Goal: Contribute content: Add original content to the website for others to see

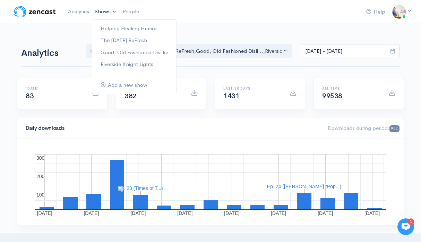
click at [105, 10] on link "Shows" at bounding box center [106, 11] width 28 height 15
click at [113, 43] on link "The [DATE] ReFresh" at bounding box center [134, 40] width 84 height 12
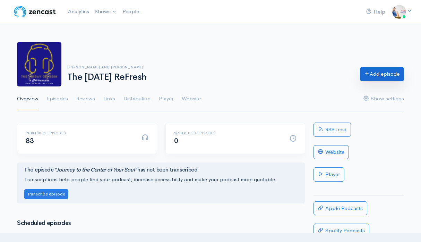
click at [373, 75] on link "Add episode" at bounding box center [382, 74] width 44 height 14
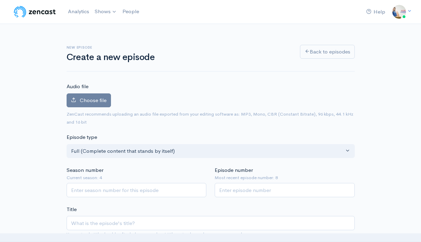
click at [90, 111] on span "ZenCast recommends uploading an audio file exported from your editing software …" at bounding box center [211, 118] width 288 height 16
click at [93, 103] on label "Choose file" at bounding box center [89, 100] width 44 height 14
click at [0, 0] on input "Choose file" at bounding box center [0, 0] width 0 height 0
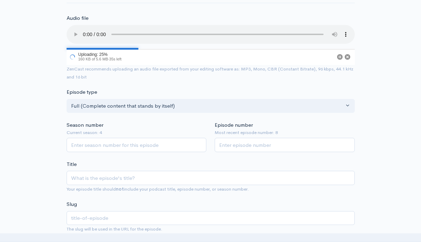
scroll to position [71, 0]
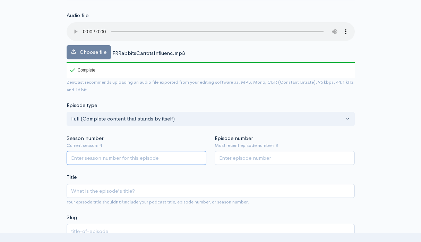
click at [105, 156] on input "Season number" at bounding box center [137, 158] width 140 height 14
type input "4"
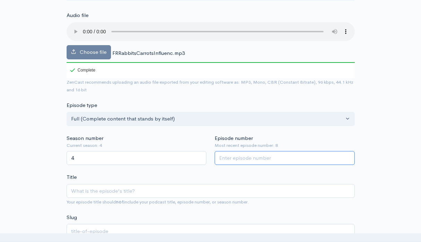
click at [233, 152] on input "Episode number" at bounding box center [285, 158] width 140 height 14
type input "9"
click at [224, 174] on div "Title Your episode title should not include your podcast title, episode number,…" at bounding box center [211, 189] width 288 height 33
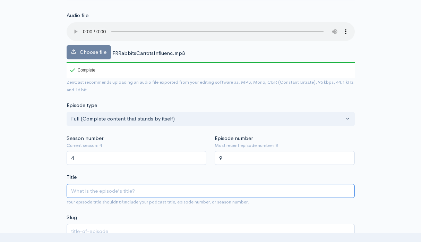
click at [196, 193] on input "Title" at bounding box center [211, 191] width 288 height 14
type input "R"
type input "r"
type input "Ro"
type input "ro"
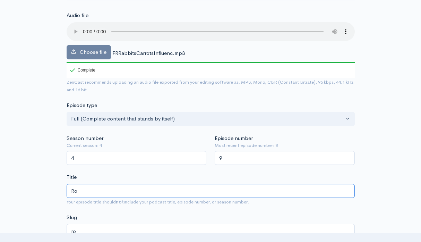
type input "Rob"
type input "rob"
type input "Robb"
type input "robb"
type input "Rob"
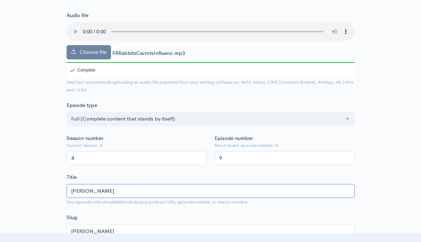
type input "rob"
type input "Ro"
type input "ro"
type input "Ra"
type input "ra"
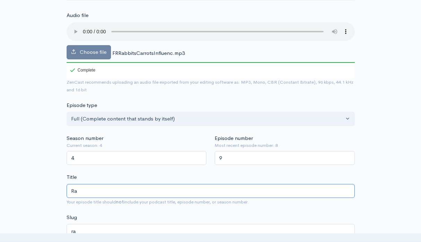
type input "Rab"
type input "rab"
type input "Rabb"
type input "rabb"
type input "Rabbit"
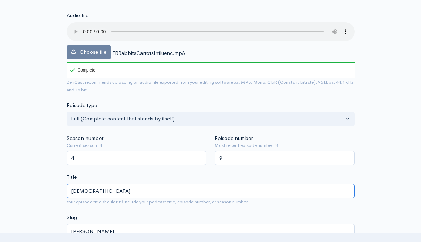
type input "rabbi"
type input "Rabbits"
type input "rabbits"
type input "Rabbits, c"
type input "rabbits-c"
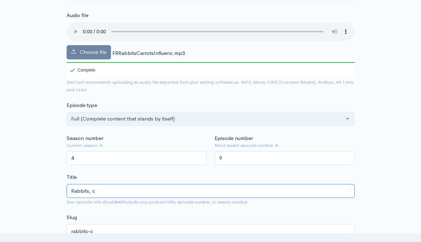
type input "Rabbits, ca"
type input "rabbits-ca"
type input "Rabbits, c"
type input "rabbits-c"
type input "Rabbits,"
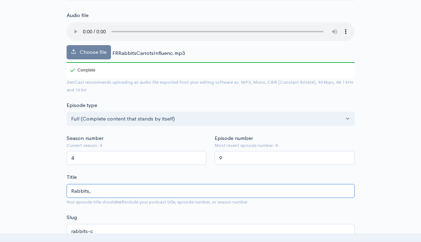
type input "rabbits"
type input "Rabbits, C"
type input "rabbits-c"
type input "Rabbits, Car"
type input "rabbits-car"
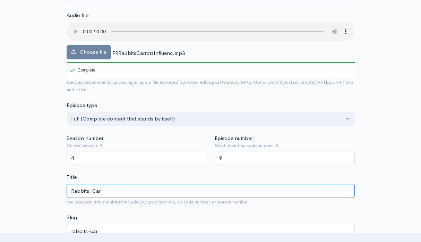
type input "Rabbits, Carr"
type input "rabbits-carr"
type input "Rabbits, Carrot"
type input "rabbits-carro"
type input "Rabbits, Carrots"
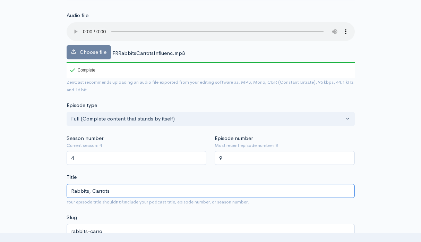
type input "rabbits-carrots"
type input "Rabbits, Carrots & (I"
type input "rabbits-carrots-i"
type input "Rabbits, Carrots & (In"
type input "rabbits-carrots-in"
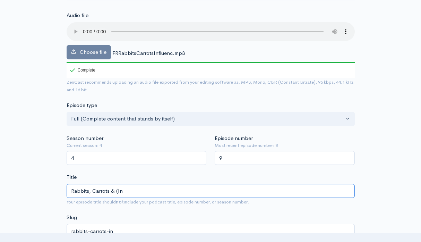
type input "Rabbits, Carrots & (I"
type input "rabbits-carrots-i"
type input "Rabbits, Carrots & ("
type input "rabbits-carrots"
type input "Rabbits, Carrots & I"
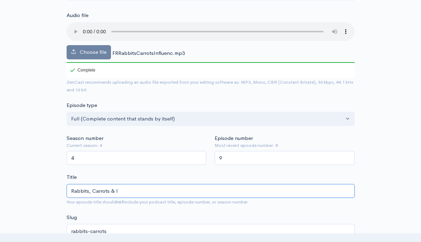
type input "rabbits-carrots-i"
type input "Rabbits, Carrots & In"
type input "rabbits-carrots-in"
type input "Rabbits, Carrots & Infl"
type input "rabbits-carrots-infl"
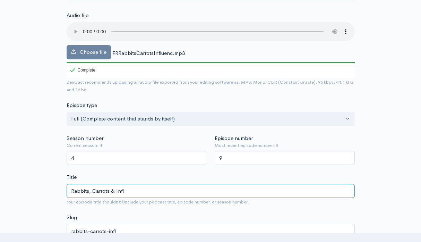
type input "Rabbits, Carrots & Influ"
type input "rabbits-carrots-influ"
type input "Rabbits, Carrots & Influe"
type input "rabbits-carrots-influe"
type input "Rabbits, Carrots & Influenc"
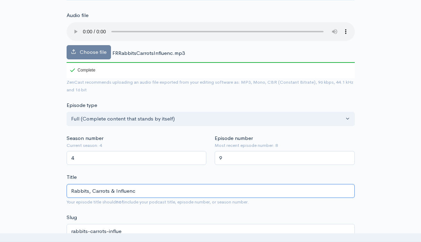
type input "rabbits-carrots-influenc"
type input "Rabbits, Carrots & Influence"
type input "rabbits-carrots-influence"
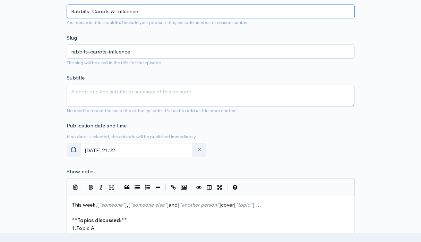
scroll to position [251, 0]
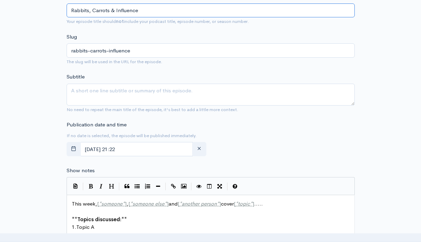
type input "Rabbits, Carrots & Influence"
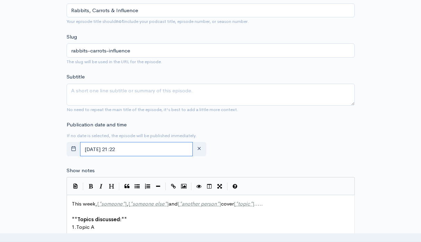
click at [145, 144] on input "August, 14 2025 21:22" at bounding box center [136, 149] width 113 height 14
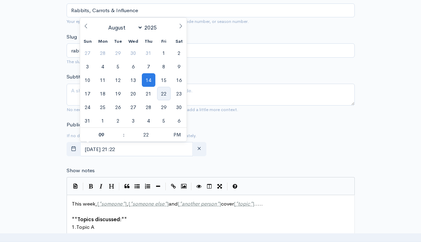
click at [162, 87] on span "22" at bounding box center [164, 94] width 14 height 14
click at [162, 82] on span "15" at bounding box center [164, 80] width 14 height 14
type input "August, 15 2025 21:22"
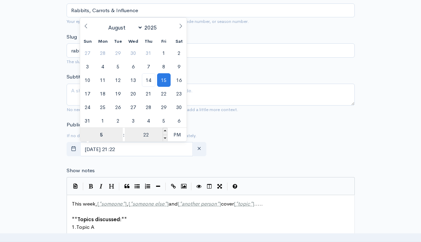
type input "5"
type input "August, 15 2025 17:22"
type input "05"
click at [150, 135] on input "22" at bounding box center [146, 135] width 43 height 14
type input "00"
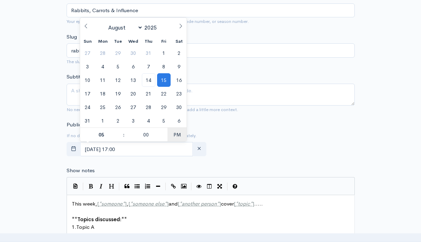
click at [176, 132] on span "PM" at bounding box center [176, 135] width 19 height 14
type input "[DATE] 05:00"
click at [228, 134] on div "Publication date and time If no date is selected, the episode will be published…" at bounding box center [210, 140] width 296 height 38
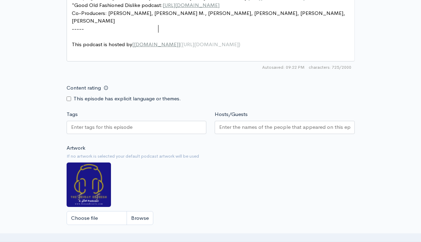
scroll to position [2, 0]
type textarea "Cayron M.,"
drag, startPoint x: 157, startPoint y: 32, endPoint x: 131, endPoint y: 32, distance: 26.4
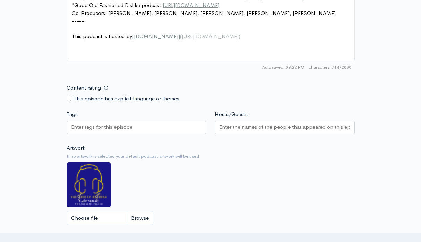
click at [241, 129] on input "Hosts/Guests" at bounding box center [284, 127] width 131 height 8
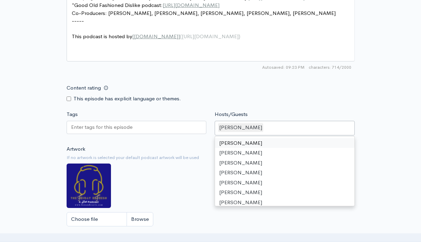
click at [104, 174] on img at bounding box center [89, 185] width 44 height 44
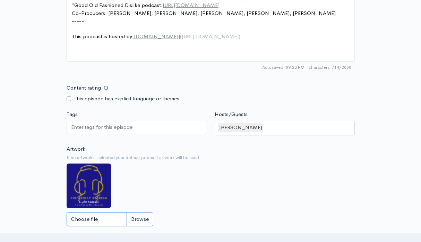
click at [102, 217] on input "Choose file" at bounding box center [110, 219] width 87 height 14
type input "C:\fakepath\Friday ReFresh Logo (2).png"
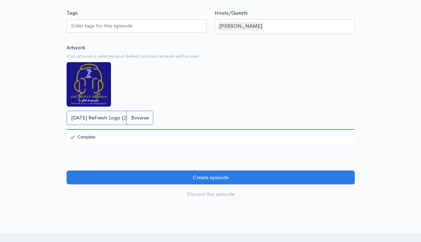
scroll to position [653, 0]
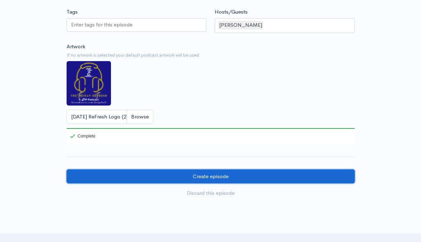
click at [192, 176] on input "Create episode" at bounding box center [211, 176] width 288 height 14
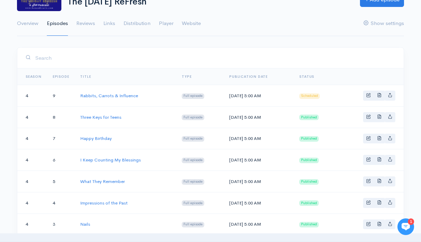
scroll to position [77, 0]
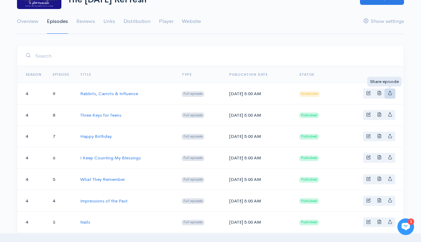
click at [390, 96] on link "Basic example" at bounding box center [389, 93] width 11 height 10
type input "https://the-friday-refresh.zencast.website/episodes/rabbits-carrots-influence"
type input "https://media.zencast.fm/the-friday-refresh/e7cf7cf8-6f2d-4cda-a1d4-767964ab776…"
type input "<iframe src='https://share.zencast.fm/embed/episode/e7cf7cf8-6f2d-4cda-a1d4-767…"
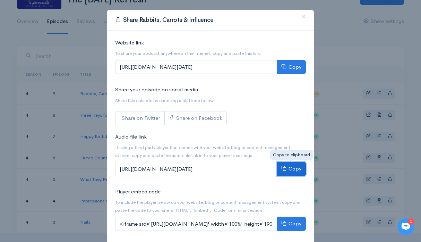
click at [291, 166] on button "Copy" at bounding box center [291, 169] width 29 height 14
click at [355, 74] on div "Share Rabbits, Carrots & Influence × Website link To share your podcast anywher…" at bounding box center [210, 121] width 421 height 242
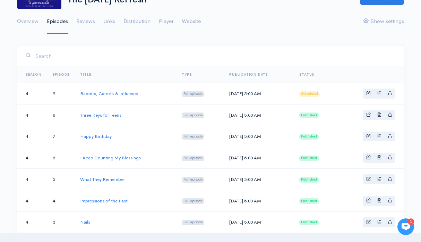
scroll to position [0, 0]
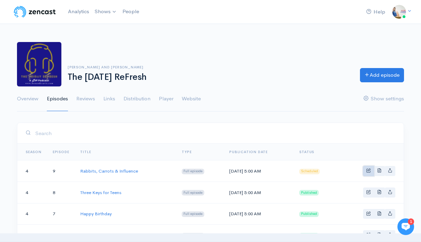
click at [367, 171] on span "Basic example" at bounding box center [368, 170] width 5 height 5
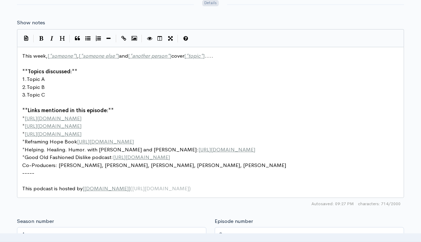
scroll to position [2, 0]
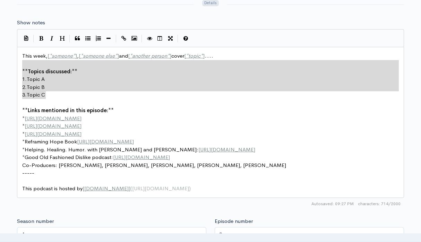
type textarea "This week, [*someone*], [*someone else*] and [*another person*] cover [*topic*]…"
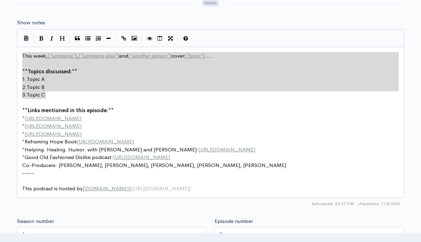
drag, startPoint x: 47, startPoint y: 93, endPoint x: 20, endPoint y: 56, distance: 45.8
paste textarea
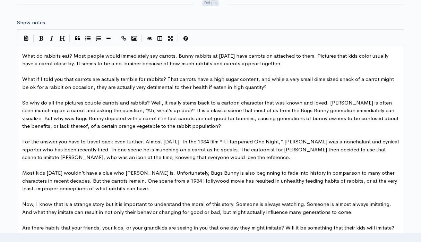
scroll to position [459, 0]
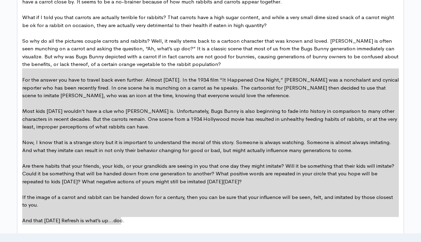
type textarea "For the answer you have to travel back even further. Almost 100 years ago. In t…"
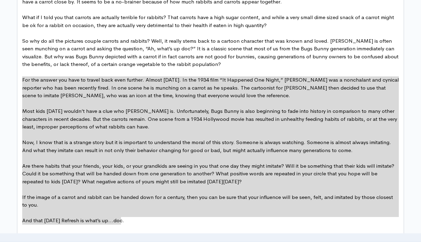
drag, startPoint x: 124, startPoint y: 221, endPoint x: 19, endPoint y: 77, distance: 178.7
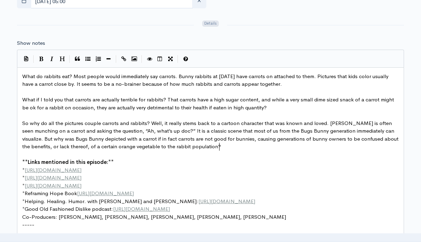
scroll to position [381, 0]
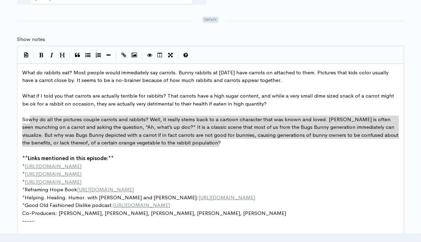
type textarea "So why do all the pictures couple carrots and rabbits? Well, it really stems ba…"
drag, startPoint x: 221, startPoint y: 144, endPoint x: 15, endPoint y: 120, distance: 207.2
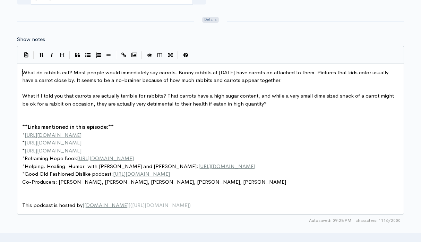
click at [22, 72] on span "What do rabbits eat? Most people would immediately say carrots. Bunny rabbits a…" at bounding box center [205, 76] width 367 height 15
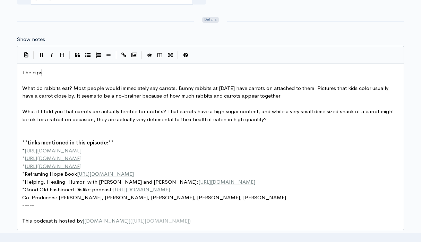
type textarea "The eipsi"
type textarea "pisode is brought to you by The"
type textarea "the "To"
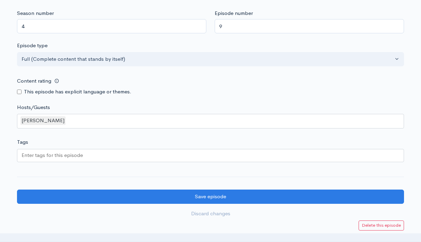
scroll to position [630, 0]
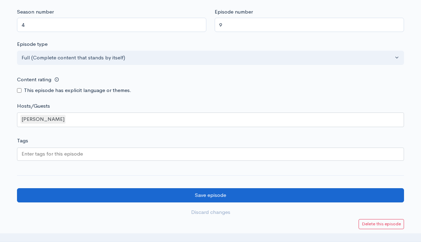
type textarea "Tony "Pop Pop" Rogers Stayin' Alive Disco Dodgeball Tournament for St. Jude! Re…"
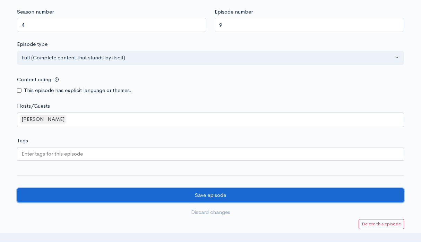
click at [145, 188] on input "Save episode" at bounding box center [210, 195] width 387 height 14
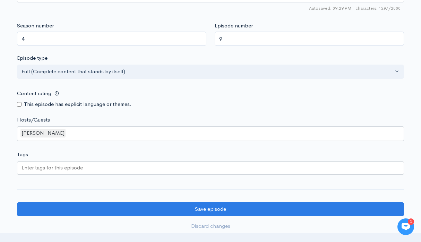
scroll to position [623, 0]
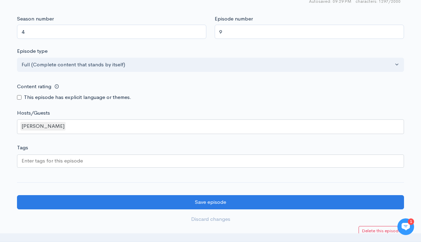
click at [140, 163] on div at bounding box center [210, 160] width 387 height 13
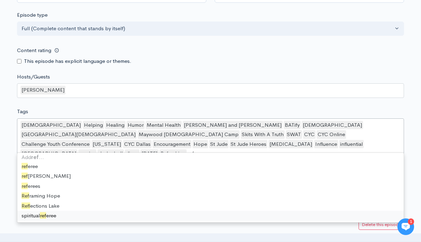
scroll to position [0, 0]
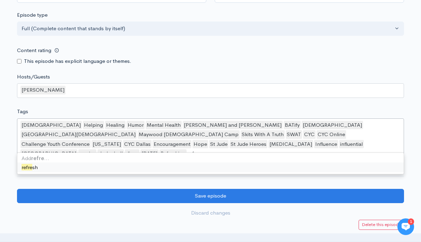
type input "refresh"
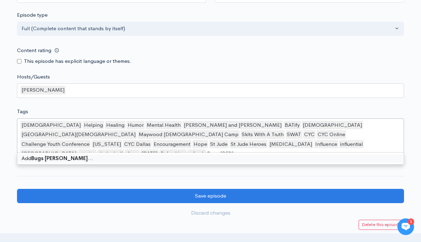
type input "Bugs Bunny"
type input "cartoons"
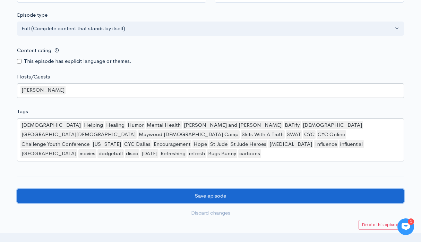
click at [85, 189] on input "Save episode" at bounding box center [210, 196] width 387 height 14
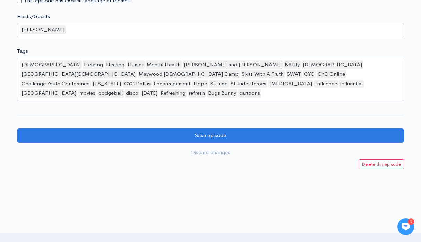
scroll to position [724, 0]
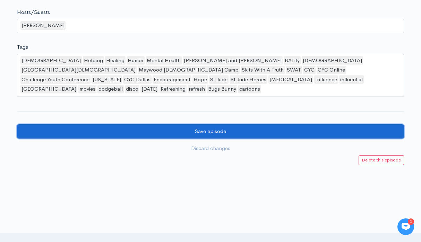
click at [114, 124] on input "Save episode" at bounding box center [210, 131] width 387 height 14
